Goal: Task Accomplishment & Management: Use online tool/utility

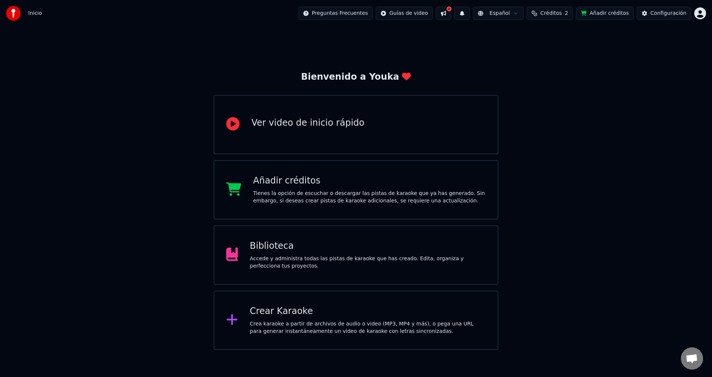
click at [558, 14] on span "Créditos" at bounding box center [551, 13] width 22 height 7
click at [697, 15] on html "Inicio Preguntas Frecuentes Guías de video Español Créditos 2 Añadir créditos C…" at bounding box center [356, 175] width 712 height 350
click at [277, 328] on html "Inicio Preguntas Frecuentes Guías de video Español Créditos 2 Añadir créditos C…" at bounding box center [356, 175] width 712 height 350
click at [265, 328] on div "Crea karaoke a partir de archivos de audio o video (MP3, MP4 y más), o pega una…" at bounding box center [368, 328] width 236 height 15
click at [267, 330] on div "Crea karaoke a partir de archivos de audio o video (MP3, MP4 y más), o pega una…" at bounding box center [368, 328] width 236 height 15
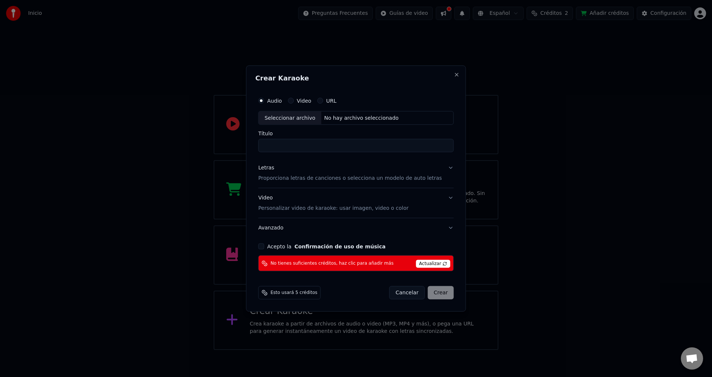
click at [443, 75] on h2 "Crear Karaoke" at bounding box center [355, 78] width 201 height 7
click at [454, 75] on button "Close" at bounding box center [457, 75] width 6 height 6
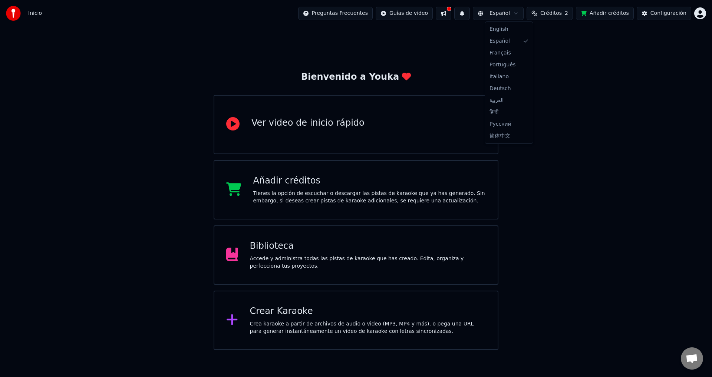
click at [502, 14] on html "Inicio Preguntas Frecuentes Guías de video Español Créditos 2 Añadir créditos C…" at bounding box center [356, 175] width 712 height 350
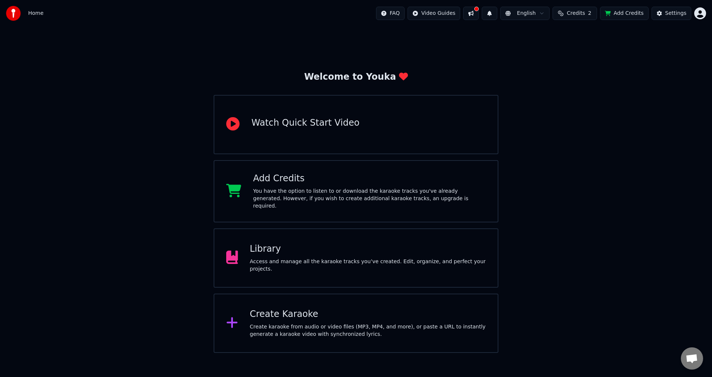
click at [18, 15] on img at bounding box center [13, 13] width 15 height 15
click at [687, 360] on span "Chat abierto" at bounding box center [692, 359] width 12 height 10
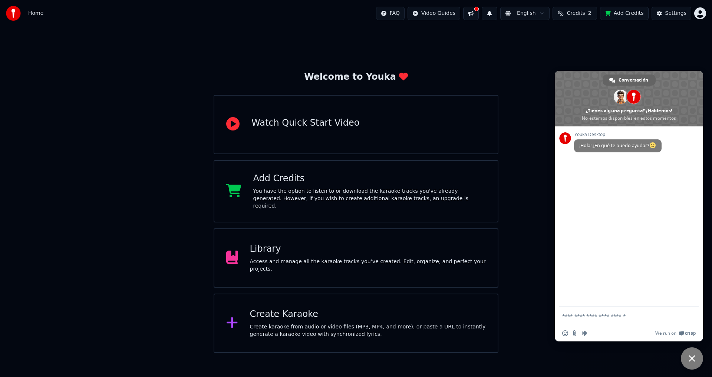
click at [548, 65] on div "Welcome to Youka Watch Quick Start Video Add Credits You have the option to lis…" at bounding box center [356, 190] width 712 height 326
click at [456, 14] on html "Home FAQ Video Guides English Credits 2 Add Credits Settings Welcome to Youka W…" at bounding box center [356, 176] width 712 height 353
click at [498, 13] on html "Home FAQ Video Guides English Credits 2 Add Credits Settings Welcome to Youka W…" at bounding box center [356, 176] width 712 height 353
click at [479, 12] on button at bounding box center [471, 13] width 16 height 13
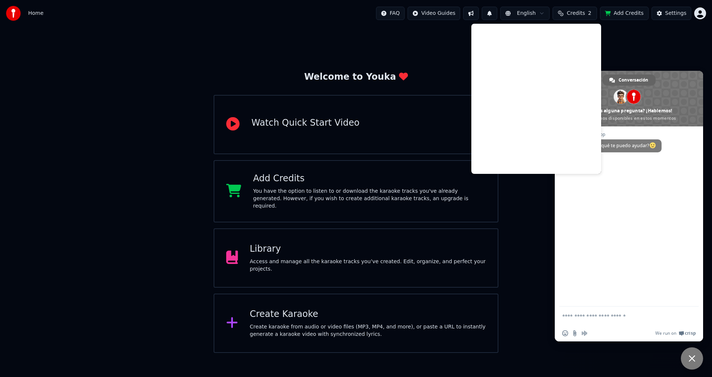
click at [497, 15] on button at bounding box center [490, 13] width 16 height 13
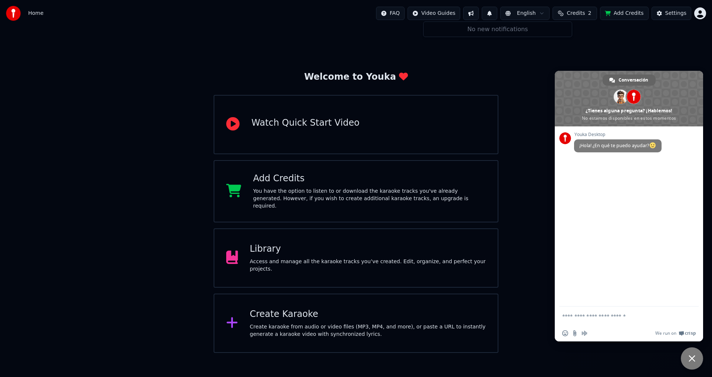
click at [578, 12] on span "Credits" at bounding box center [576, 13] width 18 height 7
click at [103, 350] on html "Home FAQ Video Guides English Credits 2 Add Credits Settings Welcome to Youka W…" at bounding box center [356, 176] width 712 height 353
click at [122, 148] on div "Welcome to Youka Watch Quick Start Video Add Credits You have the option to lis…" at bounding box center [356, 190] width 712 height 326
click at [258, 251] on div "Library" at bounding box center [368, 249] width 236 height 12
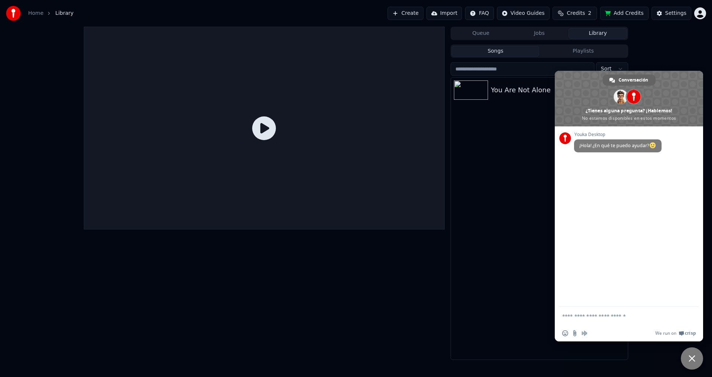
click at [502, 92] on div "You Are Not Alone" at bounding box center [554, 90] width 126 height 10
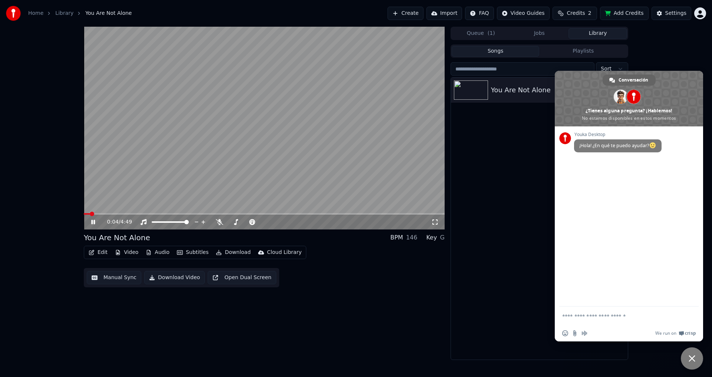
click at [690, 359] on span "Cerrar el chat" at bounding box center [692, 358] width 7 height 7
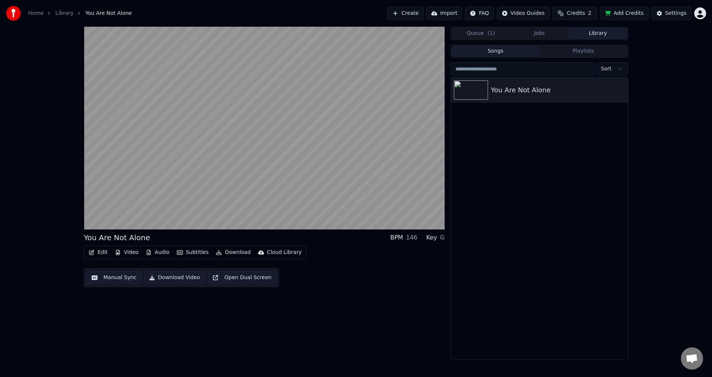
click at [96, 258] on button "Edit" at bounding box center [98, 252] width 25 height 10
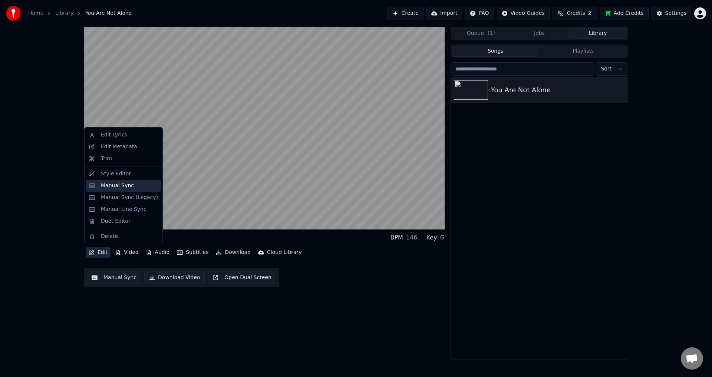
click at [115, 185] on div "Manual Sync" at bounding box center [117, 185] width 33 height 7
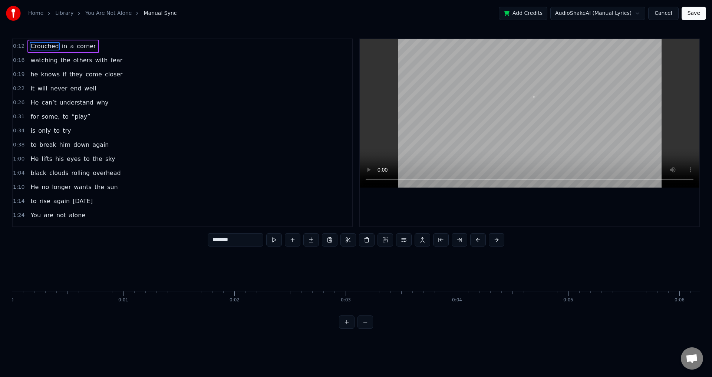
scroll to position [0, 1374]
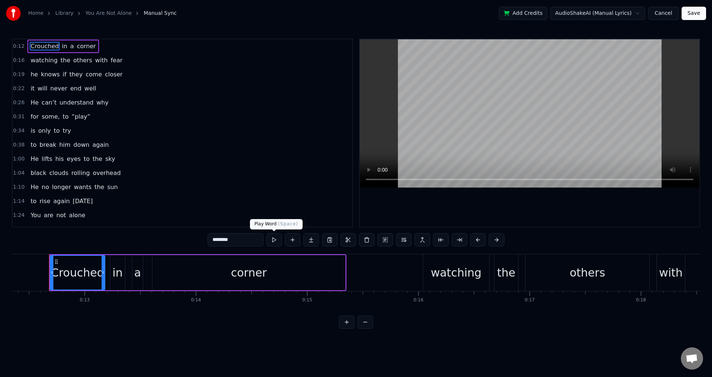
click at [273, 239] on button at bounding box center [274, 239] width 16 height 13
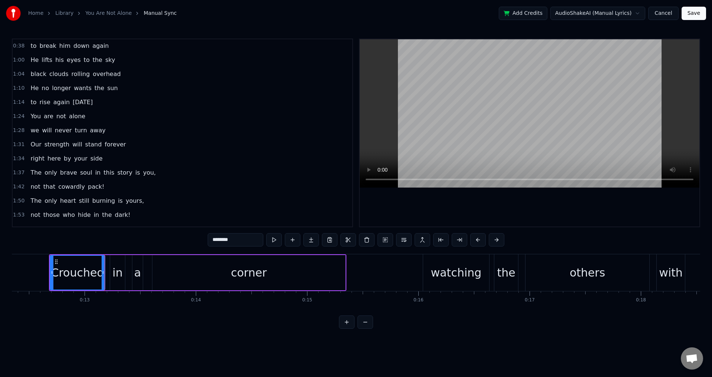
scroll to position [124, 0]
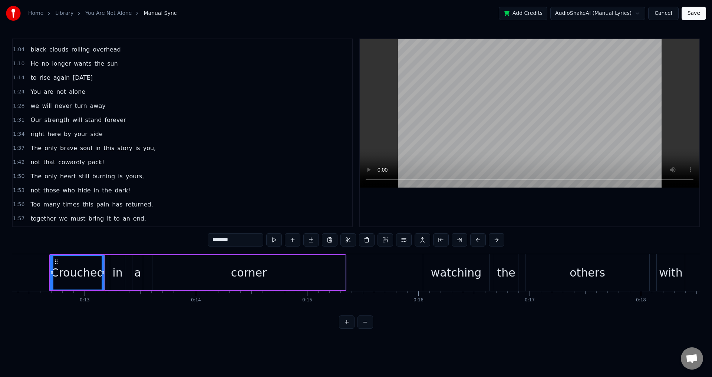
click at [14, 205] on span "1:56" at bounding box center [18, 204] width 11 height 7
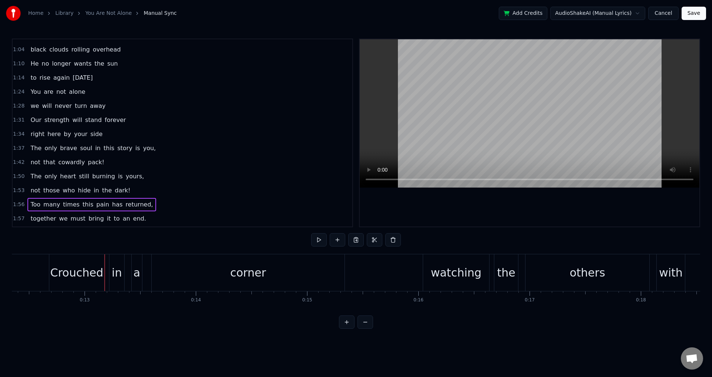
scroll to position [0, 12912]
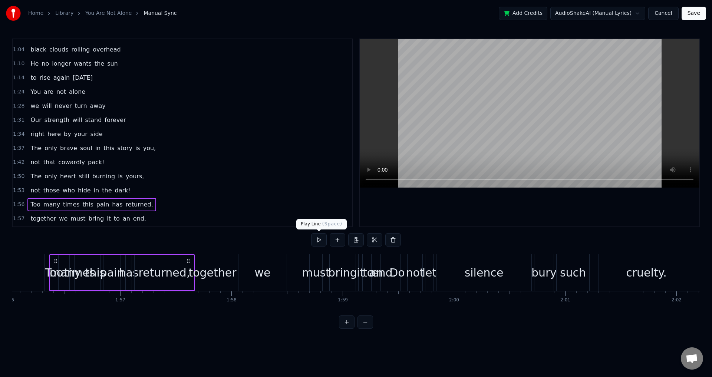
click at [318, 240] on button at bounding box center [319, 239] width 16 height 13
click at [54, 272] on div "many" at bounding box center [65, 272] width 31 height 17
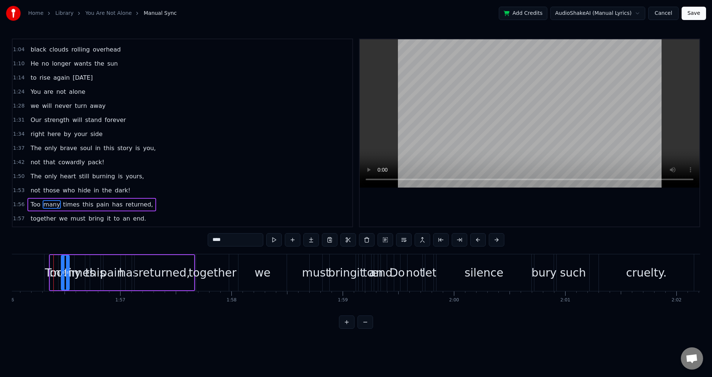
scroll to position [195, 0]
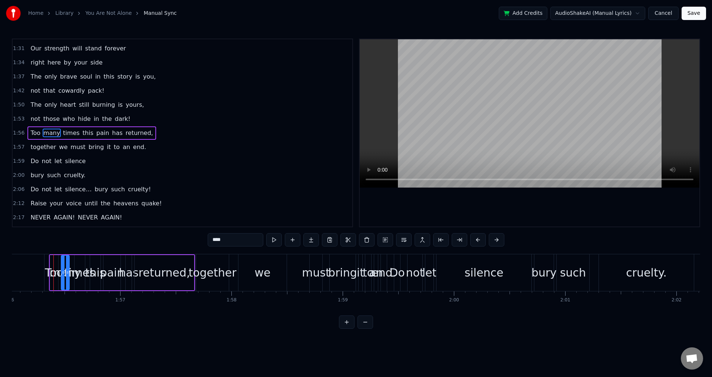
click at [83, 137] on span "this" at bounding box center [88, 133] width 12 height 9
type input "****"
click at [200, 129] on div "1:56 Too many times this pain has returned," at bounding box center [183, 133] width 340 height 14
click at [189, 262] on icon at bounding box center [188, 261] width 6 height 6
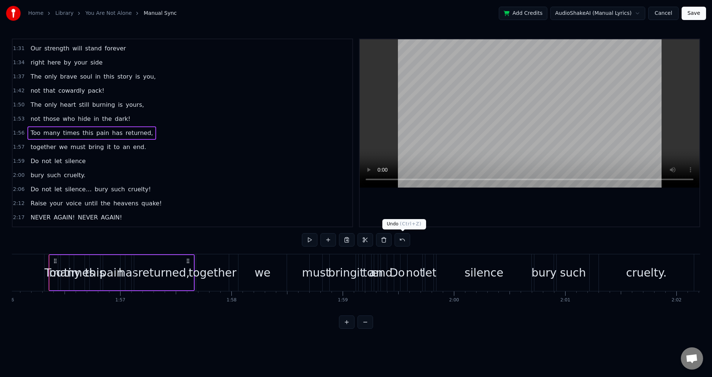
click at [403, 240] on button at bounding box center [403, 239] width 16 height 13
click at [54, 275] on div "many" at bounding box center [65, 272] width 31 height 17
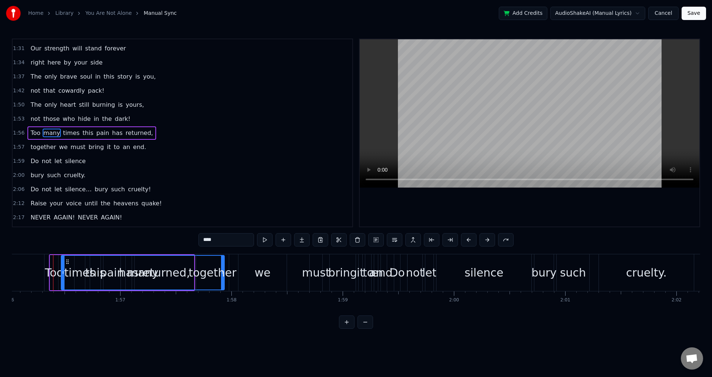
drag, startPoint x: 68, startPoint y: 269, endPoint x: 223, endPoint y: 266, distance: 155.1
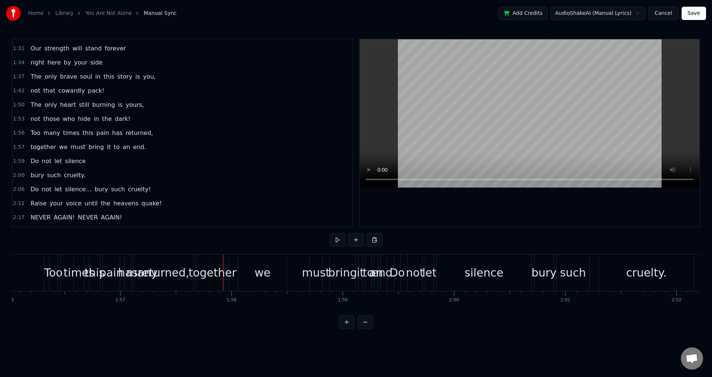
click at [108, 277] on div "pain" at bounding box center [111, 272] width 24 height 17
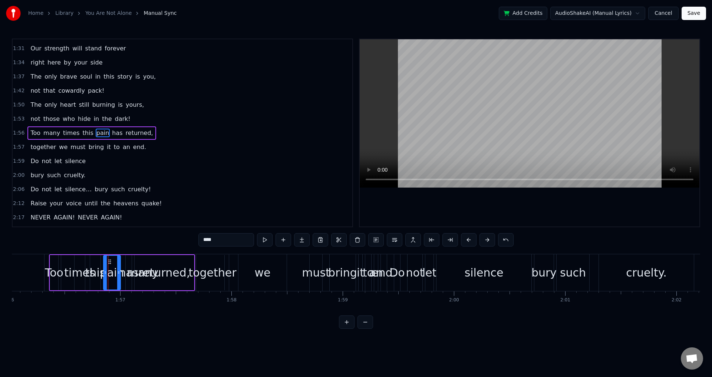
drag, startPoint x: 110, startPoint y: 277, endPoint x: 114, endPoint y: 240, distance: 37.3
click at [113, 239] on div "0:12 Crouched in a corner 0:16 watching the others with fear 0:19 he knows if t…" at bounding box center [356, 184] width 688 height 290
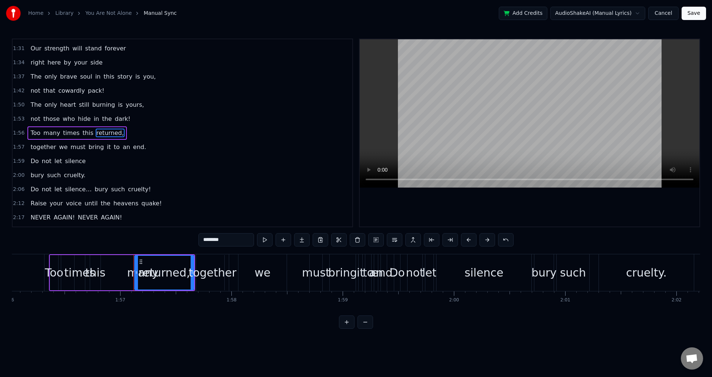
scroll to position [209, 0]
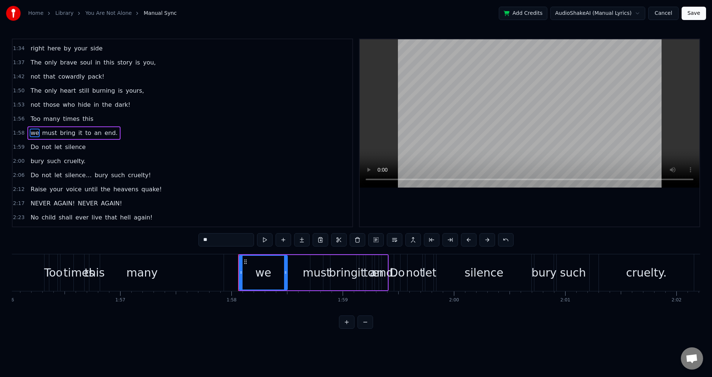
click at [62, 118] on span "times" at bounding box center [71, 119] width 18 height 9
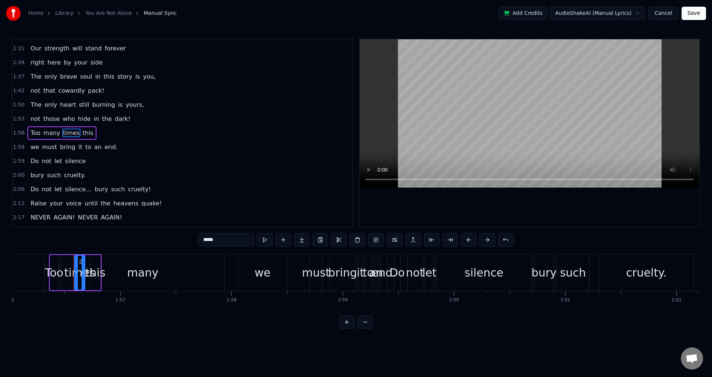
click at [45, 104] on span "only" at bounding box center [51, 105] width 14 height 9
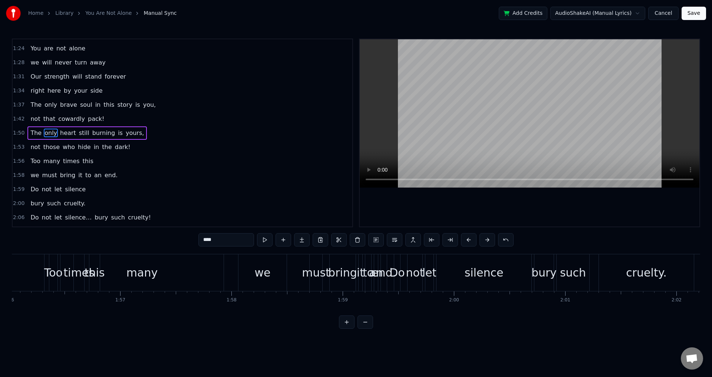
scroll to position [0, 12236]
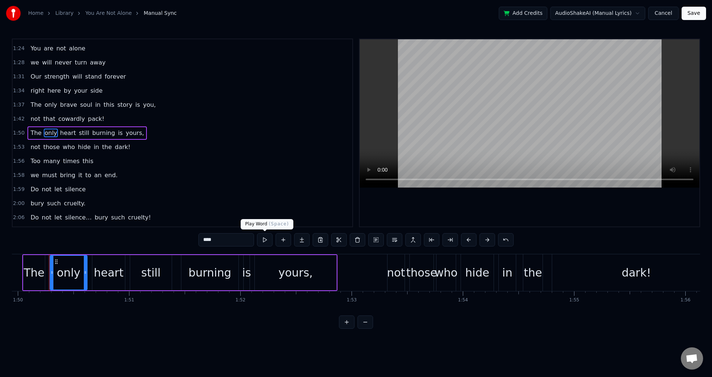
click at [266, 236] on button at bounding box center [265, 239] width 16 height 13
click at [125, 134] on span "yours," at bounding box center [135, 133] width 20 height 9
type input "******"
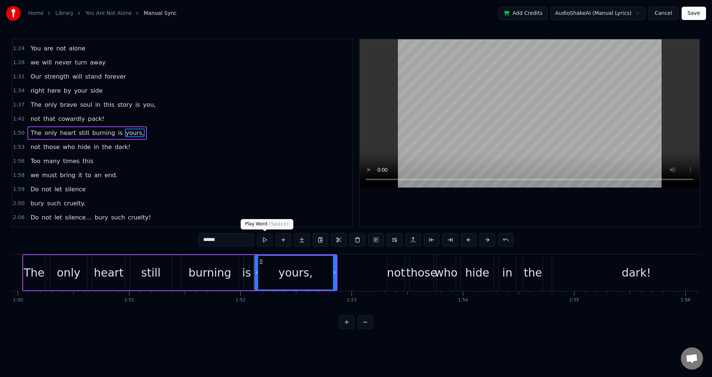
click at [264, 242] on button at bounding box center [265, 239] width 16 height 13
click at [17, 147] on span "1:53" at bounding box center [18, 147] width 11 height 7
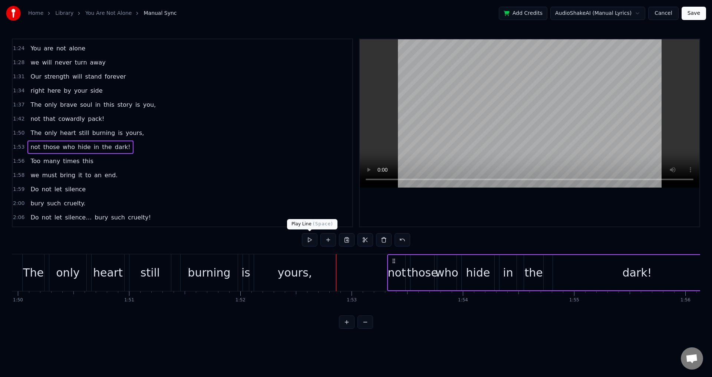
click at [310, 241] on button at bounding box center [310, 239] width 16 height 13
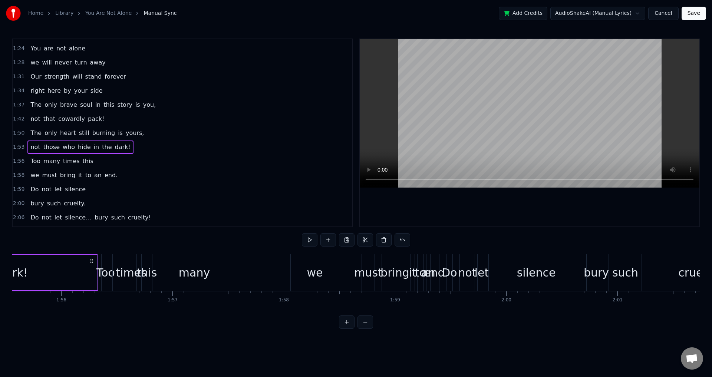
click at [17, 164] on span "1:56" at bounding box center [18, 161] width 11 height 7
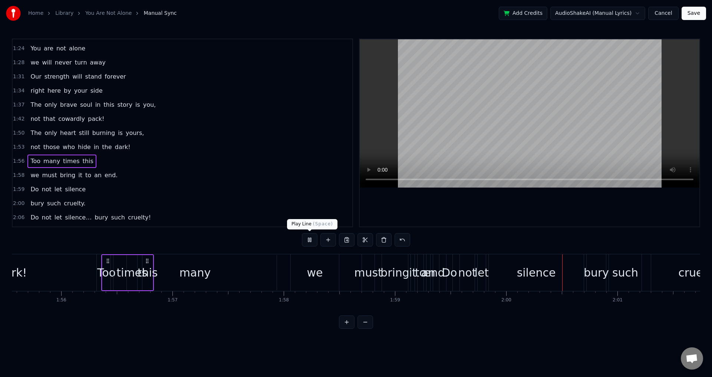
click at [312, 239] on button at bounding box center [310, 239] width 16 height 13
drag, startPoint x: 150, startPoint y: 263, endPoint x: 155, endPoint y: 273, distance: 11.1
click at [155, 273] on div "Too many times this" at bounding box center [132, 272] width 53 height 37
drag, startPoint x: 144, startPoint y: 270, endPoint x: 138, endPoint y: 270, distance: 5.6
click at [138, 270] on div "times" at bounding box center [137, 272] width 31 height 17
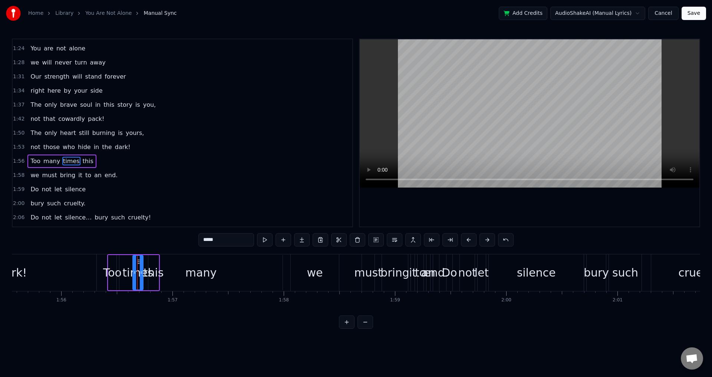
scroll to position [195, 0]
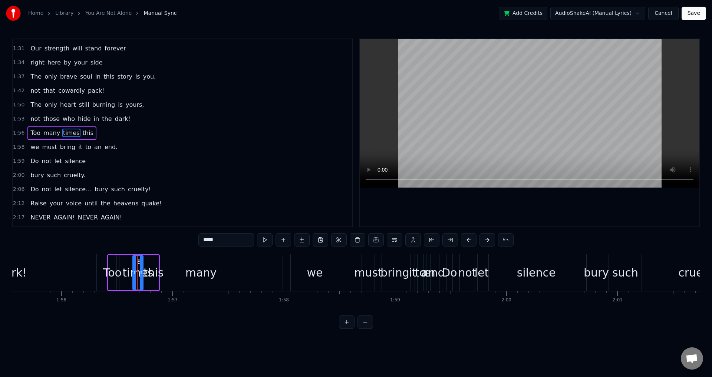
click at [115, 266] on div "Too" at bounding box center [112, 272] width 19 height 17
drag, startPoint x: 111, startPoint y: 264, endPoint x: 96, endPoint y: 264, distance: 14.9
click at [96, 264] on div at bounding box center [95, 273] width 3 height 34
click at [137, 277] on div "times" at bounding box center [137, 272] width 31 height 17
click at [134, 281] on div "many" at bounding box center [200, 272] width 163 height 35
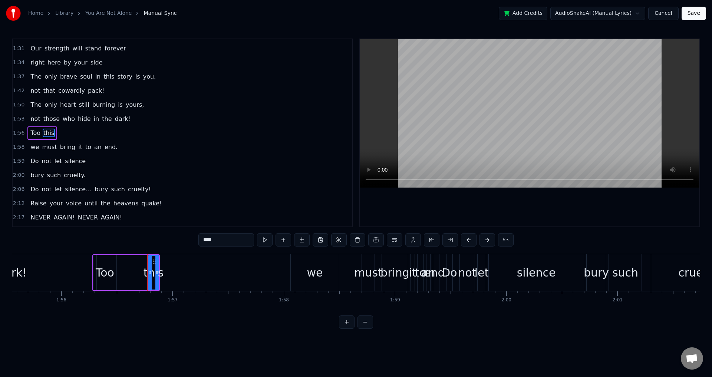
click at [152, 282] on div "this" at bounding box center [154, 273] width 10 height 34
click at [45, 132] on span "this" at bounding box center [49, 133] width 12 height 9
type input "**"
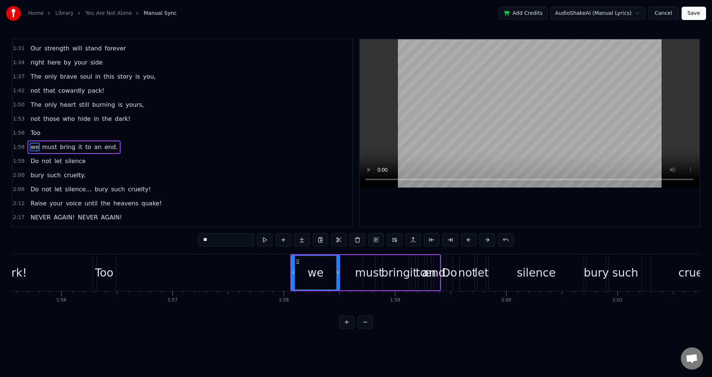
scroll to position [209, 0]
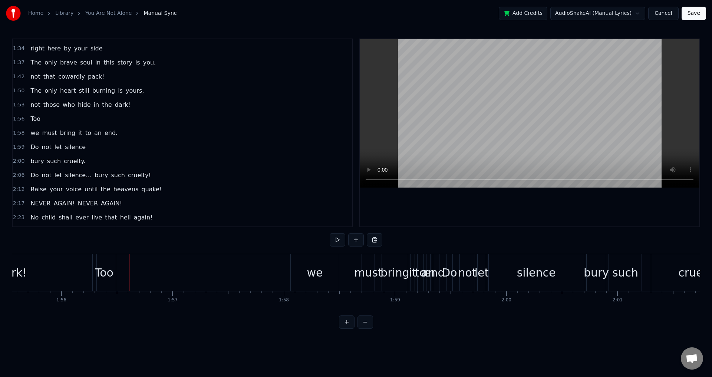
click at [39, 119] on div "Too" at bounding box center [35, 118] width 16 height 13
click at [108, 275] on div "Too" at bounding box center [105, 272] width 19 height 17
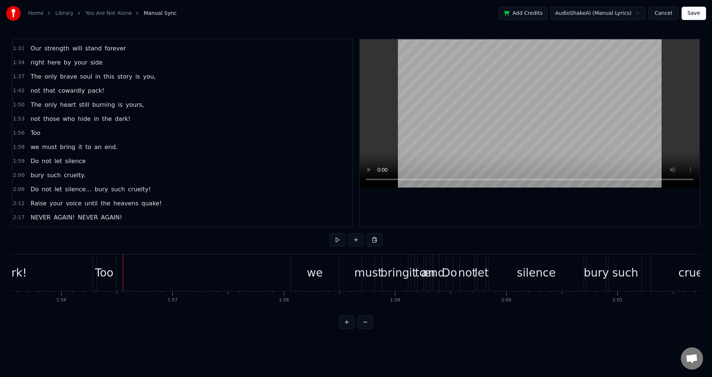
click at [126, 267] on div at bounding box center [126, 272] width 0 height 37
click at [374, 239] on html "Home Library You Are Not Alone Manual Sync Add Credits AudioShakeAI (Manual Lyr…" at bounding box center [356, 170] width 712 height 341
click at [374, 240] on button at bounding box center [375, 239] width 16 height 13
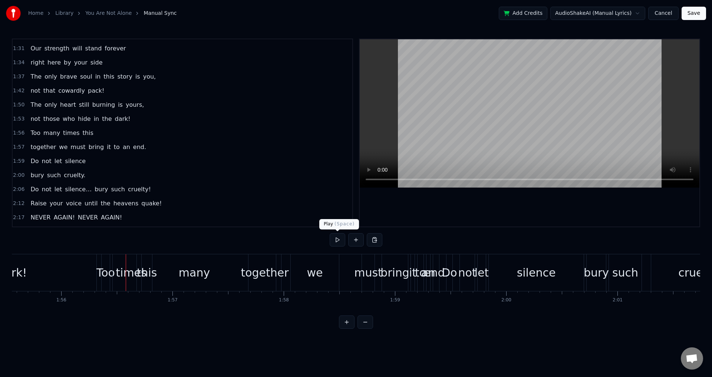
click at [336, 241] on button at bounding box center [338, 239] width 16 height 13
click at [339, 239] on button at bounding box center [338, 239] width 16 height 13
click at [67, 239] on div "0:12 Crouched in a corner 0:16 watching the others with fear 0:19 he knows if t…" at bounding box center [356, 184] width 688 height 290
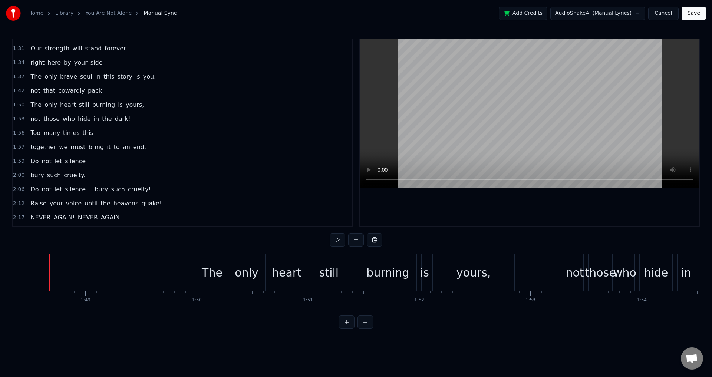
scroll to position [0, 12020]
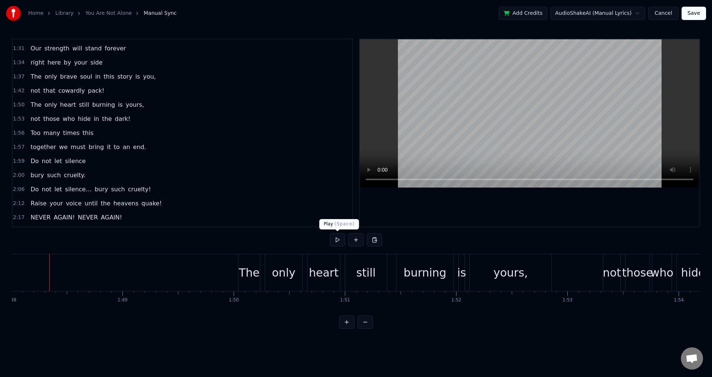
click at [341, 241] on button at bounding box center [338, 239] width 16 height 13
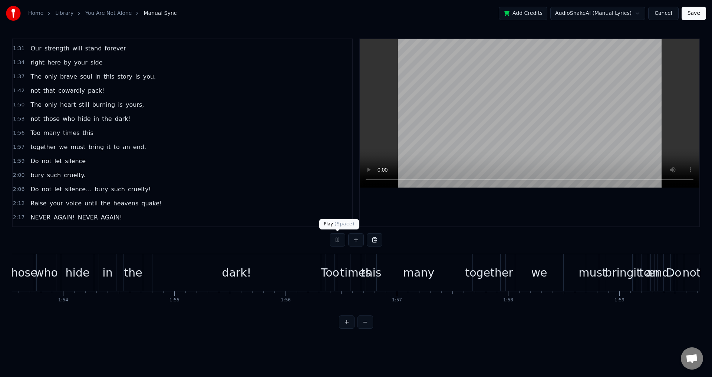
scroll to position [0, 13255]
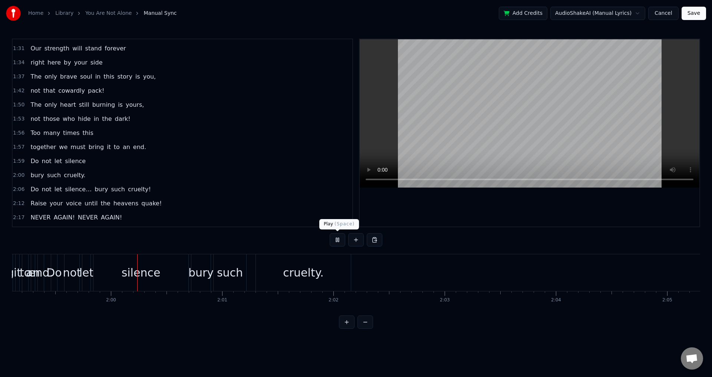
click at [339, 243] on button at bounding box center [338, 239] width 16 height 13
click at [41, 147] on span "together" at bounding box center [43, 147] width 27 height 9
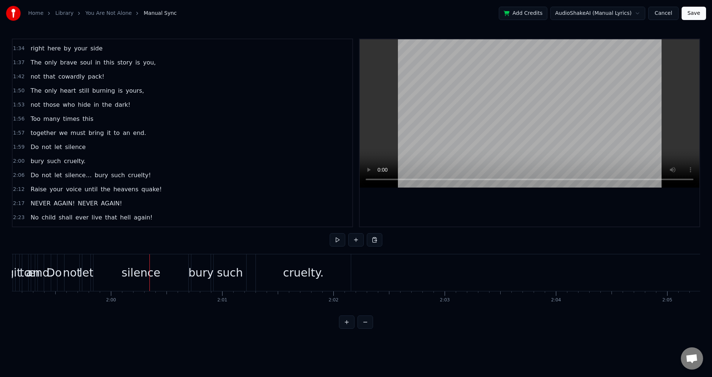
scroll to position [0, 13059]
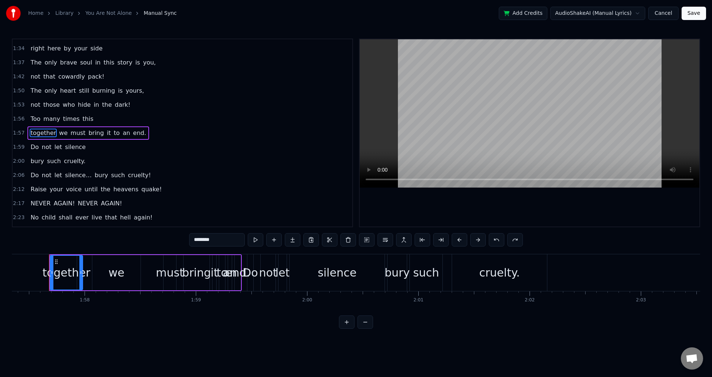
drag, startPoint x: 176, startPoint y: 138, endPoint x: 40, endPoint y: 116, distance: 137.6
click at [40, 116] on div "0:12 Crouched in a corner 0:16 watching the others with fear 0:19 he knows if t…" at bounding box center [182, 133] width 341 height 189
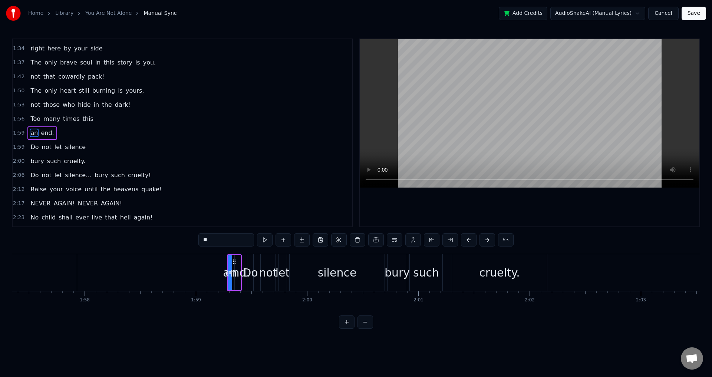
type input "****"
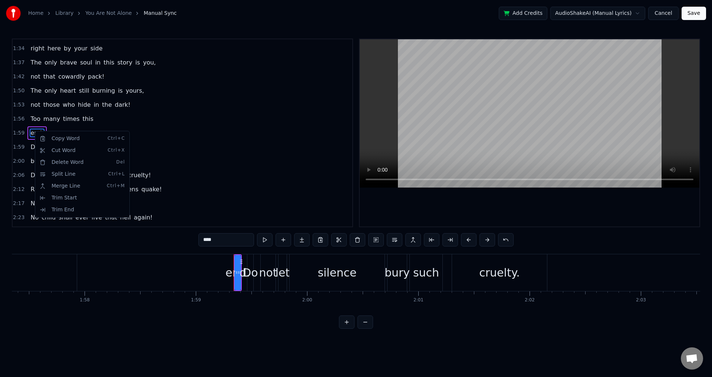
click at [150, 115] on div "1:56 Too many times this" at bounding box center [183, 119] width 340 height 14
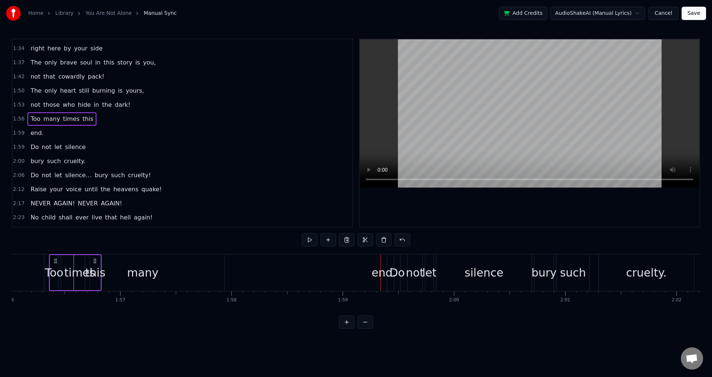
click at [38, 136] on span "end." at bounding box center [37, 133] width 14 height 9
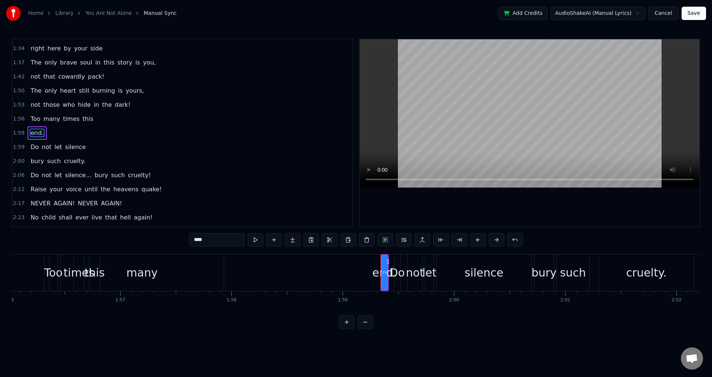
click at [20, 104] on span "1:53" at bounding box center [18, 104] width 11 height 7
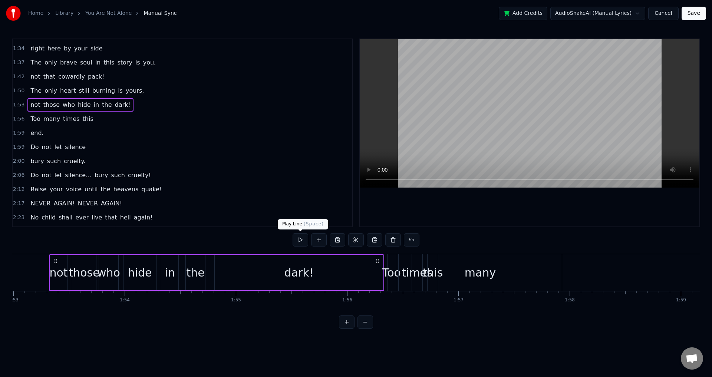
click at [300, 241] on button at bounding box center [301, 239] width 16 height 13
click at [19, 121] on span "1:56" at bounding box center [18, 118] width 11 height 7
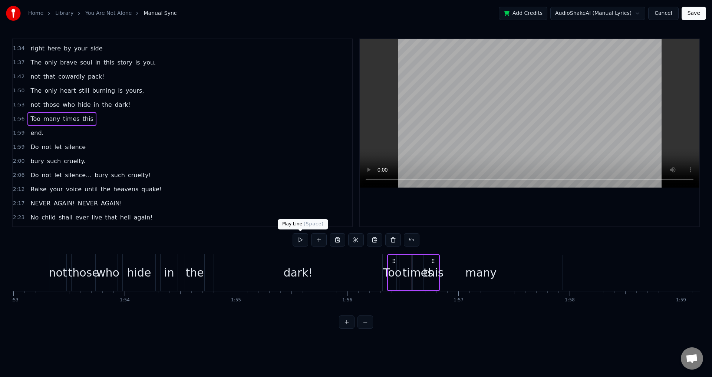
click at [300, 247] on div at bounding box center [356, 240] width 127 height 15
click at [302, 241] on button at bounding box center [301, 239] width 16 height 13
click at [300, 241] on button at bounding box center [301, 239] width 16 height 13
click at [416, 267] on div "times" at bounding box center [417, 272] width 31 height 17
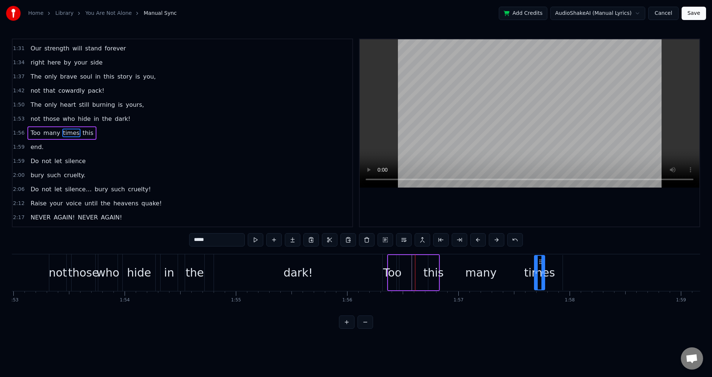
drag, startPoint x: 417, startPoint y: 264, endPoint x: 539, endPoint y: 276, distance: 122.2
click at [427, 281] on div "this" at bounding box center [434, 272] width 20 height 17
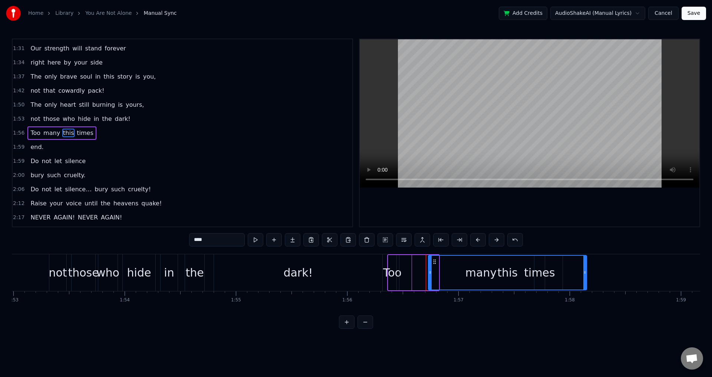
drag, startPoint x: 436, startPoint y: 283, endPoint x: 585, endPoint y: 275, distance: 148.6
click at [585, 275] on div at bounding box center [585, 273] width 3 height 34
click at [418, 279] on div "many" at bounding box center [481, 272] width 163 height 35
type input "****"
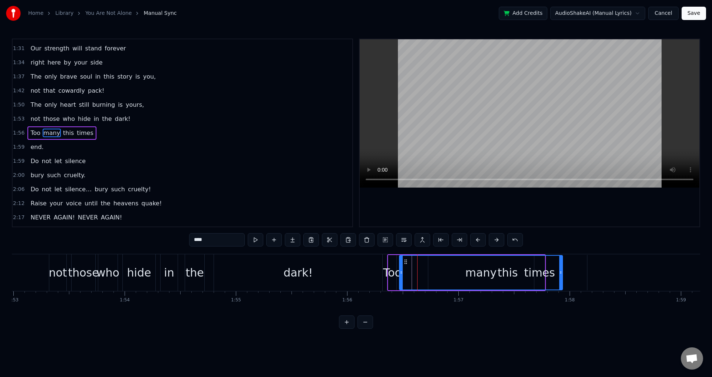
drag, startPoint x: 409, startPoint y: 281, endPoint x: 454, endPoint y: 277, distance: 45.0
click at [454, 277] on div "many" at bounding box center [481, 273] width 162 height 34
drag, startPoint x: 483, startPoint y: 276, endPoint x: 454, endPoint y: 277, distance: 28.6
click at [454, 277] on div "many" at bounding box center [481, 273] width 162 height 34
click at [438, 273] on div "many" at bounding box center [481, 273] width 162 height 34
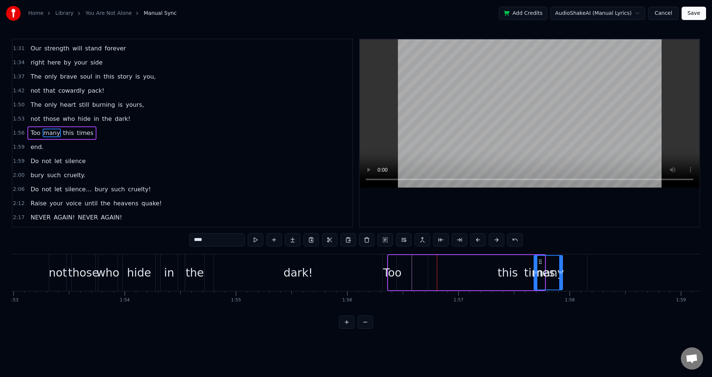
drag, startPoint x: 401, startPoint y: 269, endPoint x: 536, endPoint y: 273, distance: 134.7
drag, startPoint x: 542, startPoint y: 281, endPoint x: 517, endPoint y: 282, distance: 24.5
click at [513, 285] on div "Too this many times" at bounding box center [466, 272] width 159 height 37
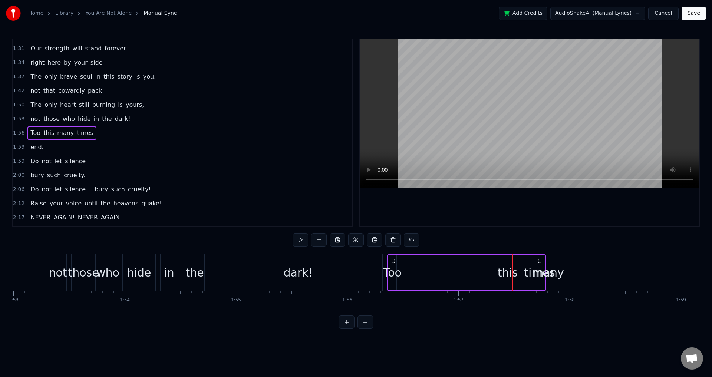
drag, startPoint x: 545, startPoint y: 274, endPoint x: 507, endPoint y: 278, distance: 38.0
click at [507, 278] on div "Too this many times" at bounding box center [466, 272] width 159 height 37
click at [538, 264] on div "Too this many times" at bounding box center [466, 272] width 159 height 37
drag, startPoint x: 538, startPoint y: 265, endPoint x: 474, endPoint y: 272, distance: 64.2
click at [474, 272] on div "Too this many times" at bounding box center [466, 272] width 159 height 37
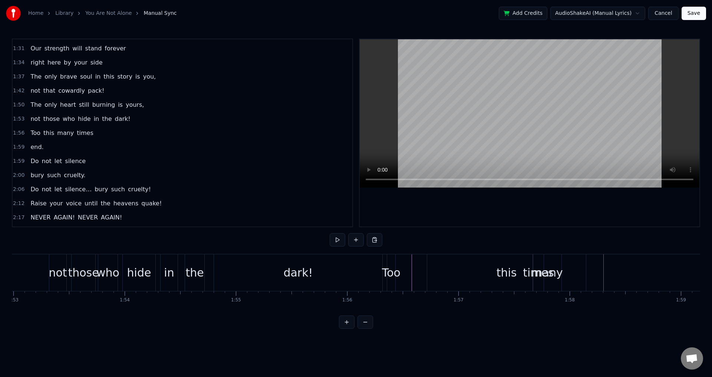
click at [552, 272] on div "many" at bounding box center [547, 272] width 31 height 17
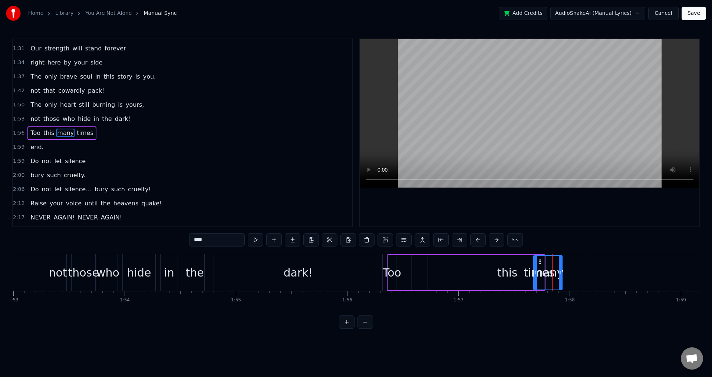
click at [464, 281] on div "this" at bounding box center [507, 272] width 159 height 35
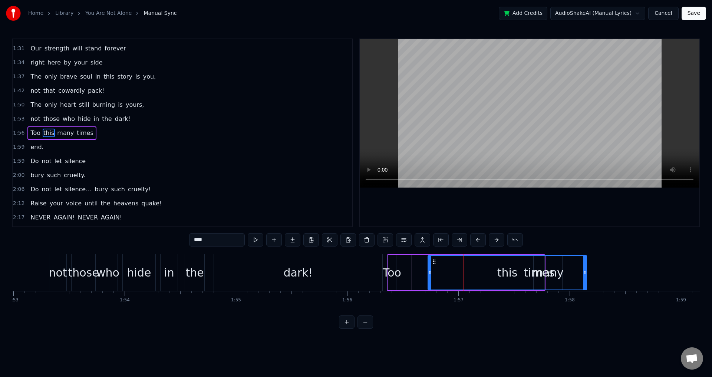
click at [393, 278] on div "Too" at bounding box center [392, 272] width 19 height 17
type input "***"
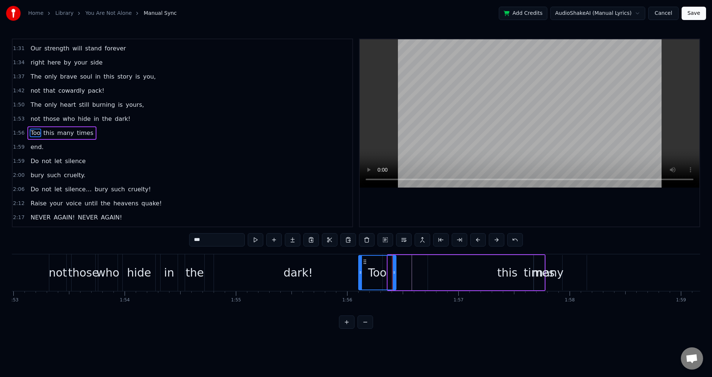
drag, startPoint x: 389, startPoint y: 283, endPoint x: 361, endPoint y: 289, distance: 28.4
click at [361, 288] on div at bounding box center [360, 273] width 3 height 34
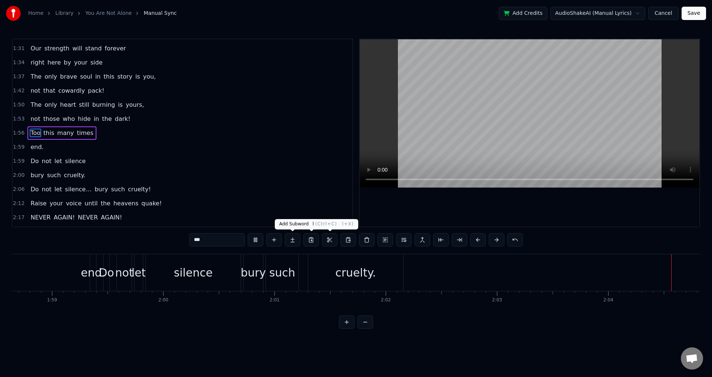
scroll to position [0, 13825]
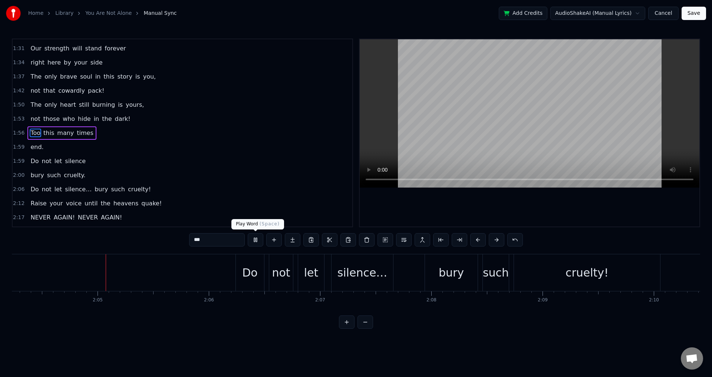
click at [260, 240] on button at bounding box center [256, 239] width 16 height 13
click at [22, 119] on span "1:53" at bounding box center [18, 118] width 11 height 7
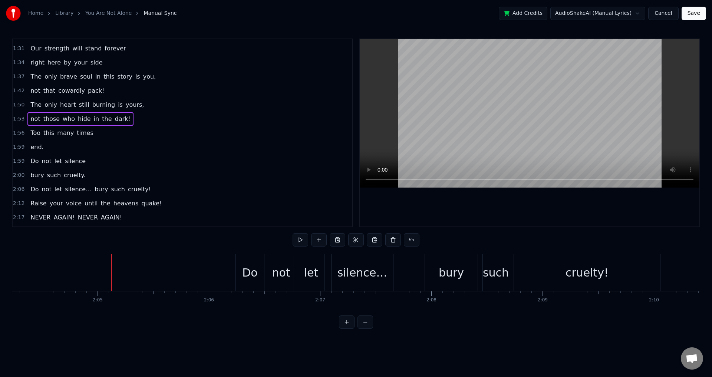
scroll to position [0, 12574]
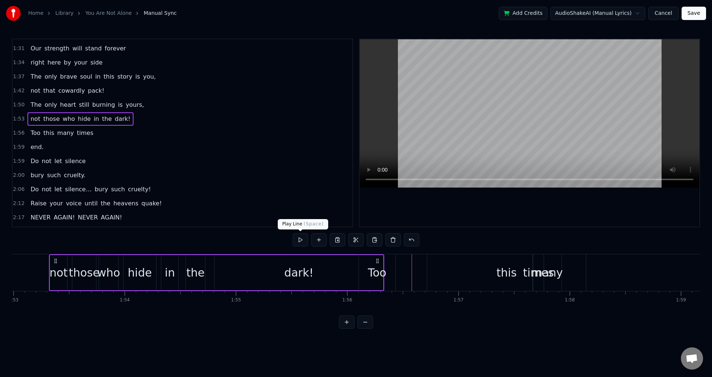
click at [301, 239] on button at bounding box center [301, 239] width 16 height 13
click at [19, 134] on span "1:56" at bounding box center [18, 132] width 11 height 7
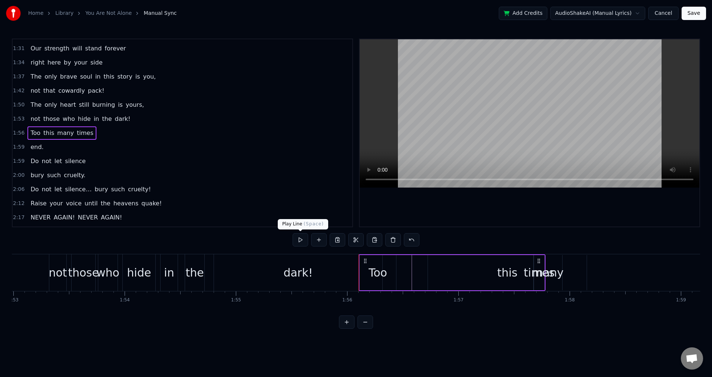
click at [298, 242] on button at bounding box center [301, 239] width 16 height 13
click at [43, 135] on span "this" at bounding box center [49, 133] width 12 height 9
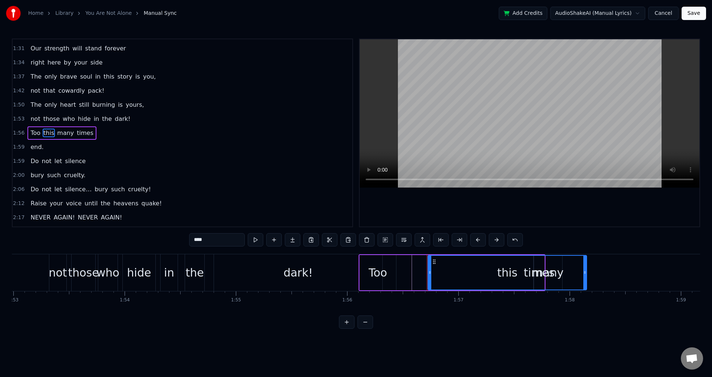
type input "****"
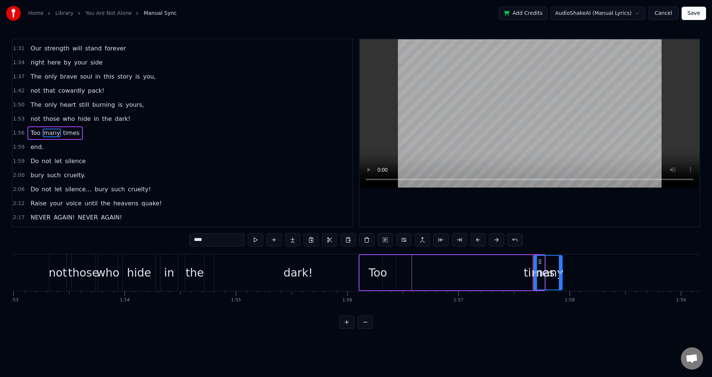
click at [16, 121] on span "1:53" at bounding box center [18, 118] width 11 height 7
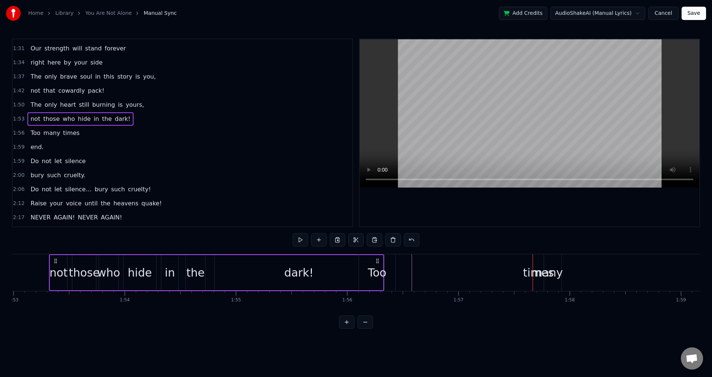
click at [17, 132] on span "1:56" at bounding box center [18, 132] width 11 height 7
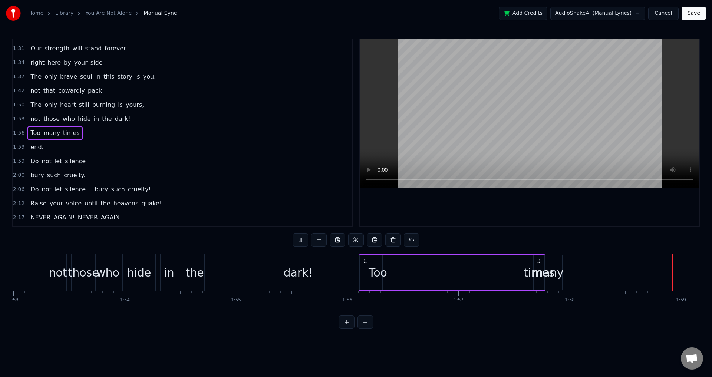
scroll to position [0, 13202]
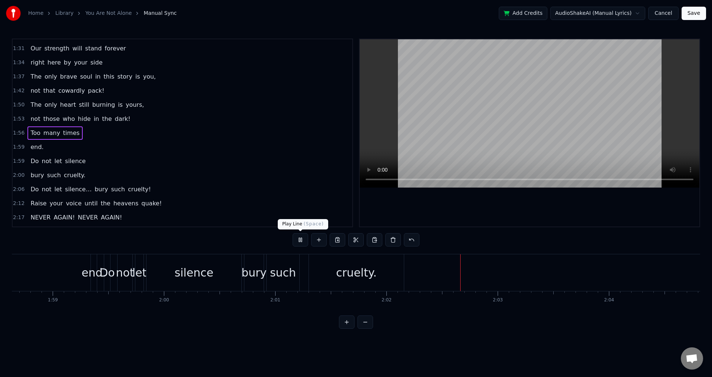
click at [299, 240] on button at bounding box center [301, 239] width 16 height 13
click at [36, 148] on span "end." at bounding box center [37, 147] width 14 height 9
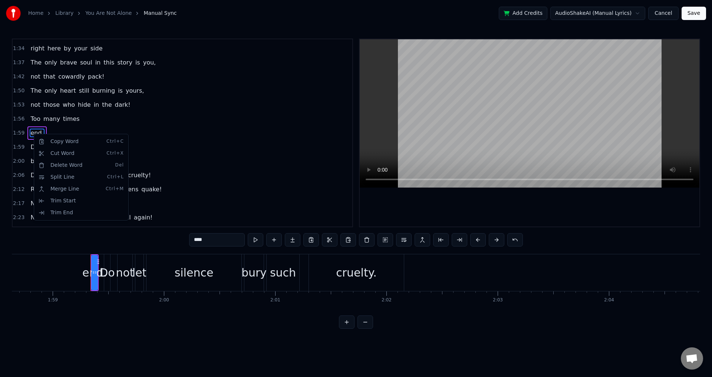
click at [31, 134] on html "Home Library You Are Not Alone Manual Sync Add Credits AudioShakeAI (Manual Lyr…" at bounding box center [356, 170] width 712 height 341
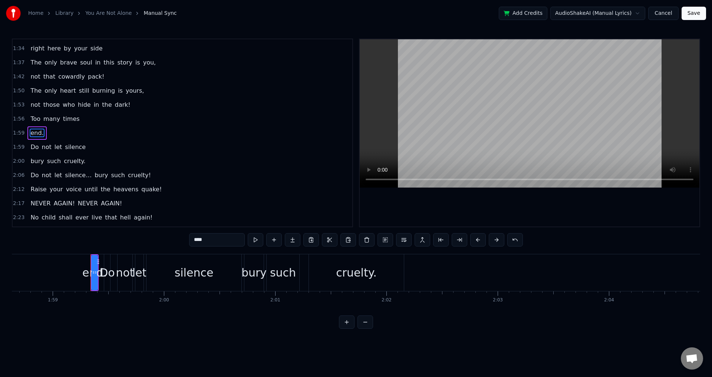
click at [92, 274] on icon at bounding box center [93, 273] width 3 height 6
click at [92, 278] on div at bounding box center [93, 273] width 3 height 34
click at [92, 279] on div at bounding box center [93, 273] width 3 height 34
click at [93, 278] on div at bounding box center [93, 273] width 3 height 34
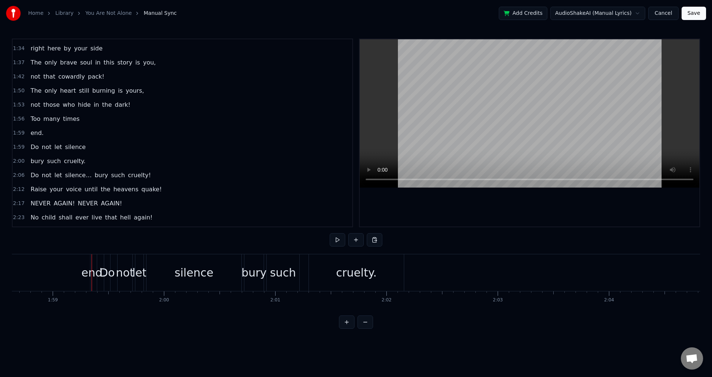
click at [39, 133] on span "end." at bounding box center [37, 133] width 14 height 9
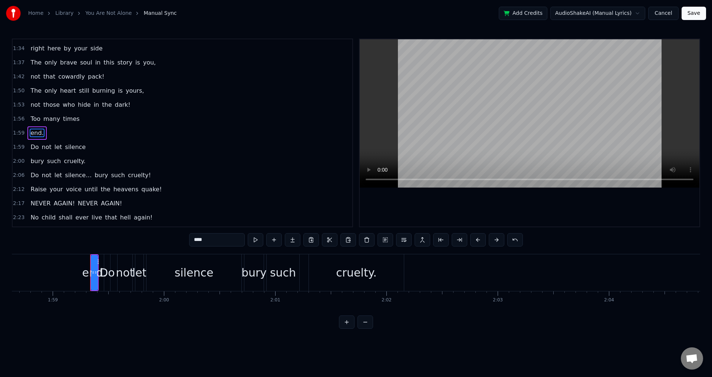
click at [115, 16] on link "You Are Not Alone" at bounding box center [108, 13] width 46 height 7
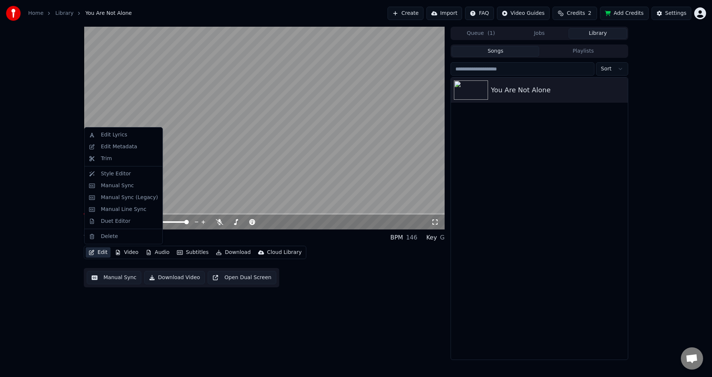
click at [95, 250] on button "Edit" at bounding box center [98, 252] width 25 height 10
click at [123, 134] on div "Edit Lyrics" at bounding box center [129, 134] width 57 height 7
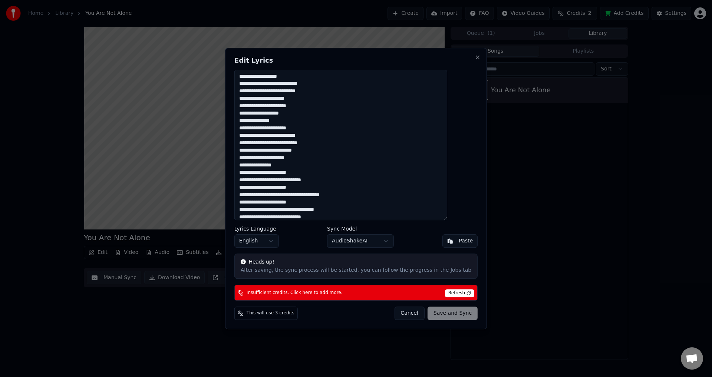
scroll to position [49, 0]
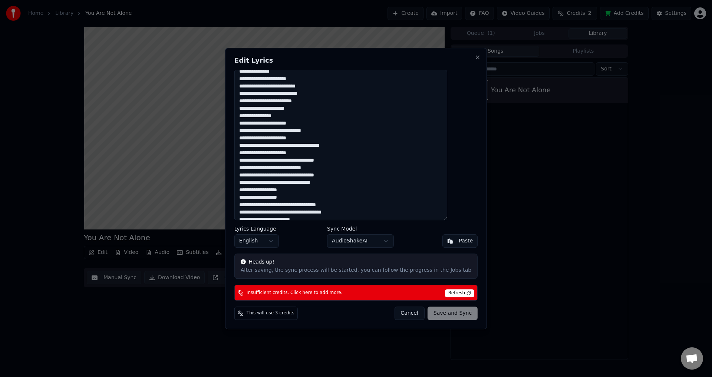
drag, startPoint x: 293, startPoint y: 177, endPoint x: 266, endPoint y: 199, distance: 35.1
click at [266, 199] on textarea at bounding box center [340, 145] width 213 height 151
click at [446, 289] on span "Refresh" at bounding box center [459, 293] width 29 height 8
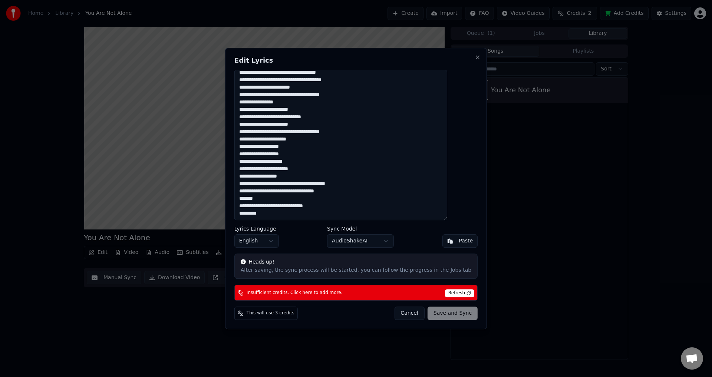
scroll to position [0, 0]
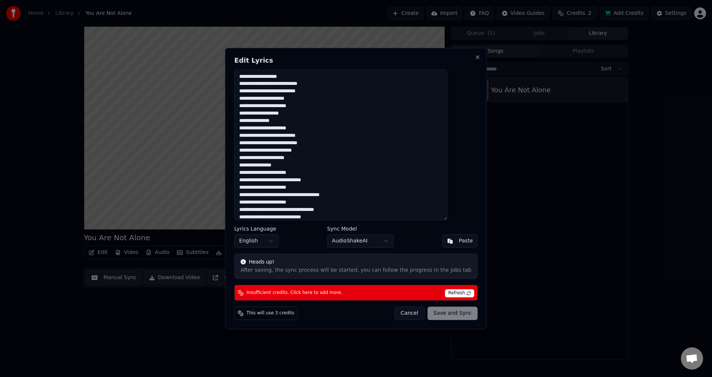
drag, startPoint x: 291, startPoint y: 216, endPoint x: 184, endPoint y: -9, distance: 248.2
click at [184, 0] on html "Home Library You Are Not Alone Create Import FAQ Video Guides Credits 2 Add Cre…" at bounding box center [356, 188] width 712 height 377
click at [475, 56] on button "Close" at bounding box center [478, 57] width 6 height 6
type textarea "**********"
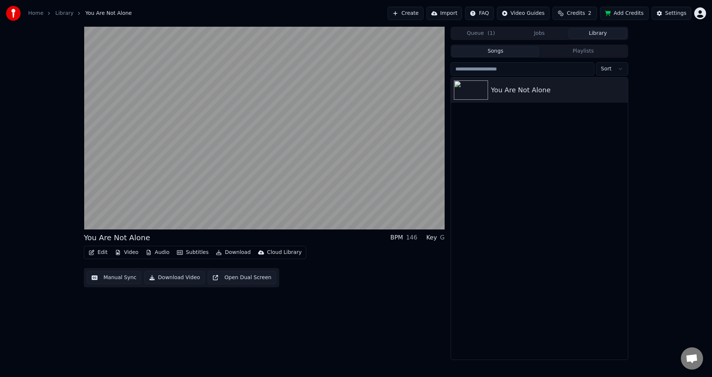
click at [415, 15] on button "Create" at bounding box center [406, 13] width 36 height 13
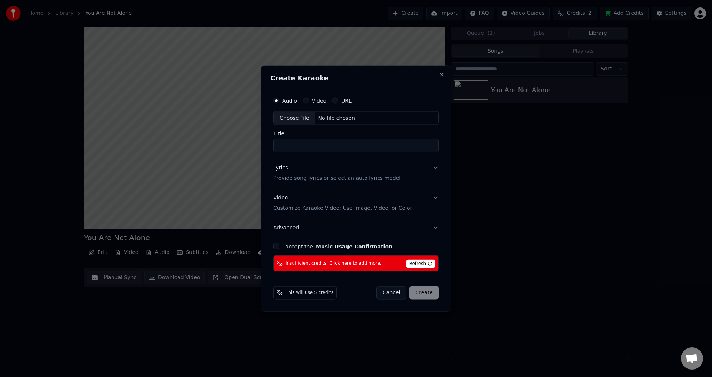
click at [287, 112] on div "Choose File" at bounding box center [295, 117] width 42 height 13
type input "**********"
click at [283, 179] on p "Provide song lyrics or select an auto lyrics model" at bounding box center [335, 178] width 127 height 7
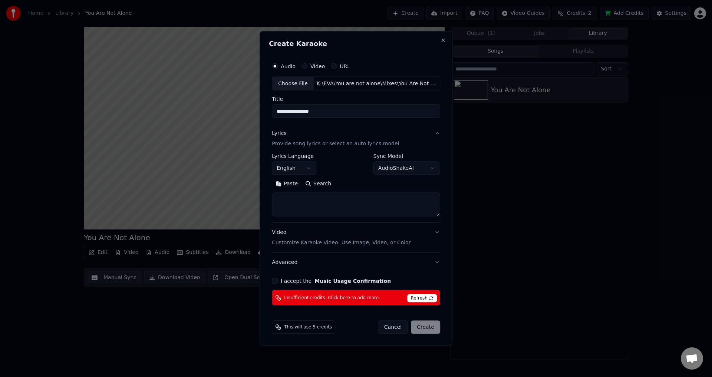
click at [293, 204] on textarea at bounding box center [356, 205] width 168 height 24
click at [299, 196] on textarea at bounding box center [356, 205] width 168 height 24
click at [290, 182] on button "Paste" at bounding box center [287, 184] width 30 height 12
click at [429, 330] on div "Cancel Create" at bounding box center [409, 327] width 62 height 13
click at [442, 40] on button "Close" at bounding box center [443, 40] width 6 height 6
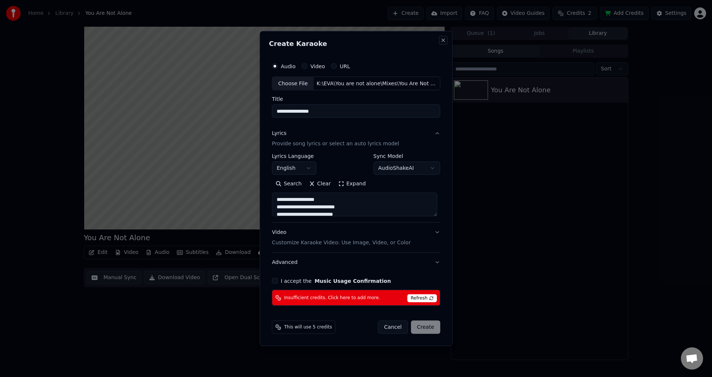
type textarea "**********"
select select
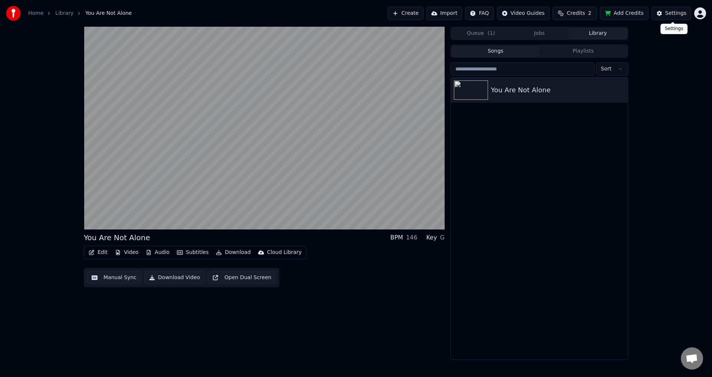
click at [674, 11] on div "Settings" at bounding box center [676, 13] width 21 height 7
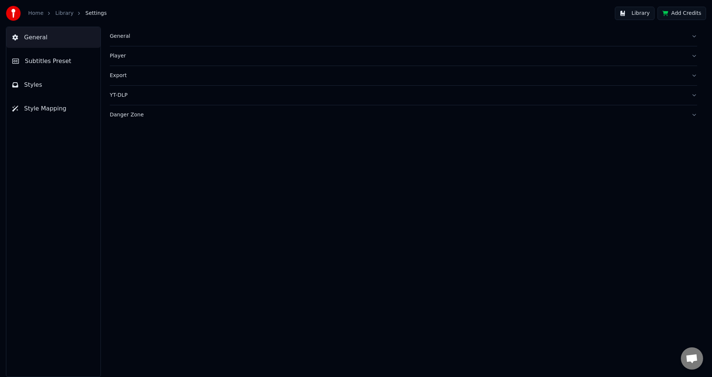
click at [677, 11] on button "Add Credits" at bounding box center [682, 13] width 49 height 13
